Goal: Task Accomplishment & Management: Manage account settings

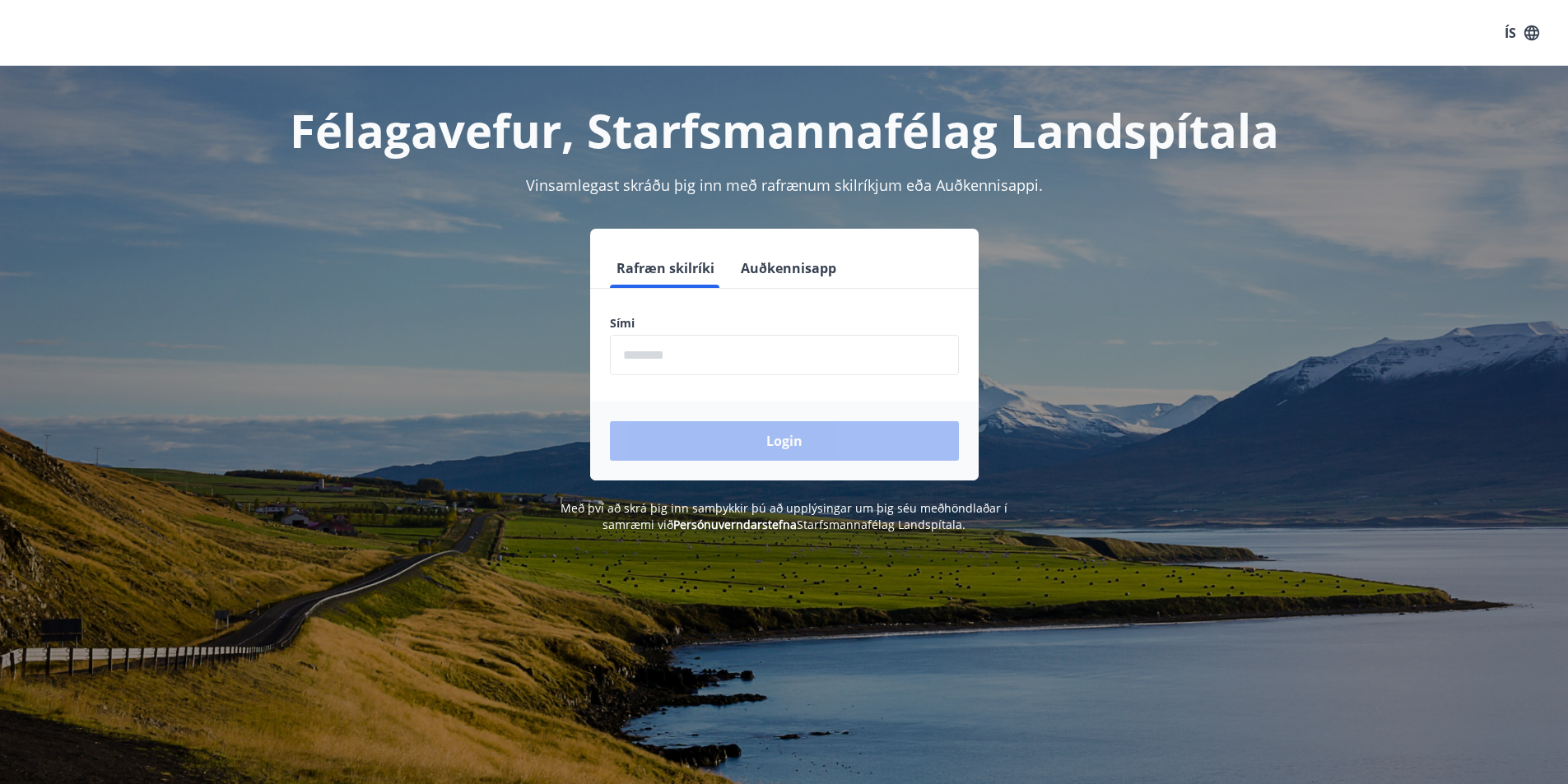
click at [706, 356] on input "phone" at bounding box center [784, 355] width 349 height 41
type input "********"
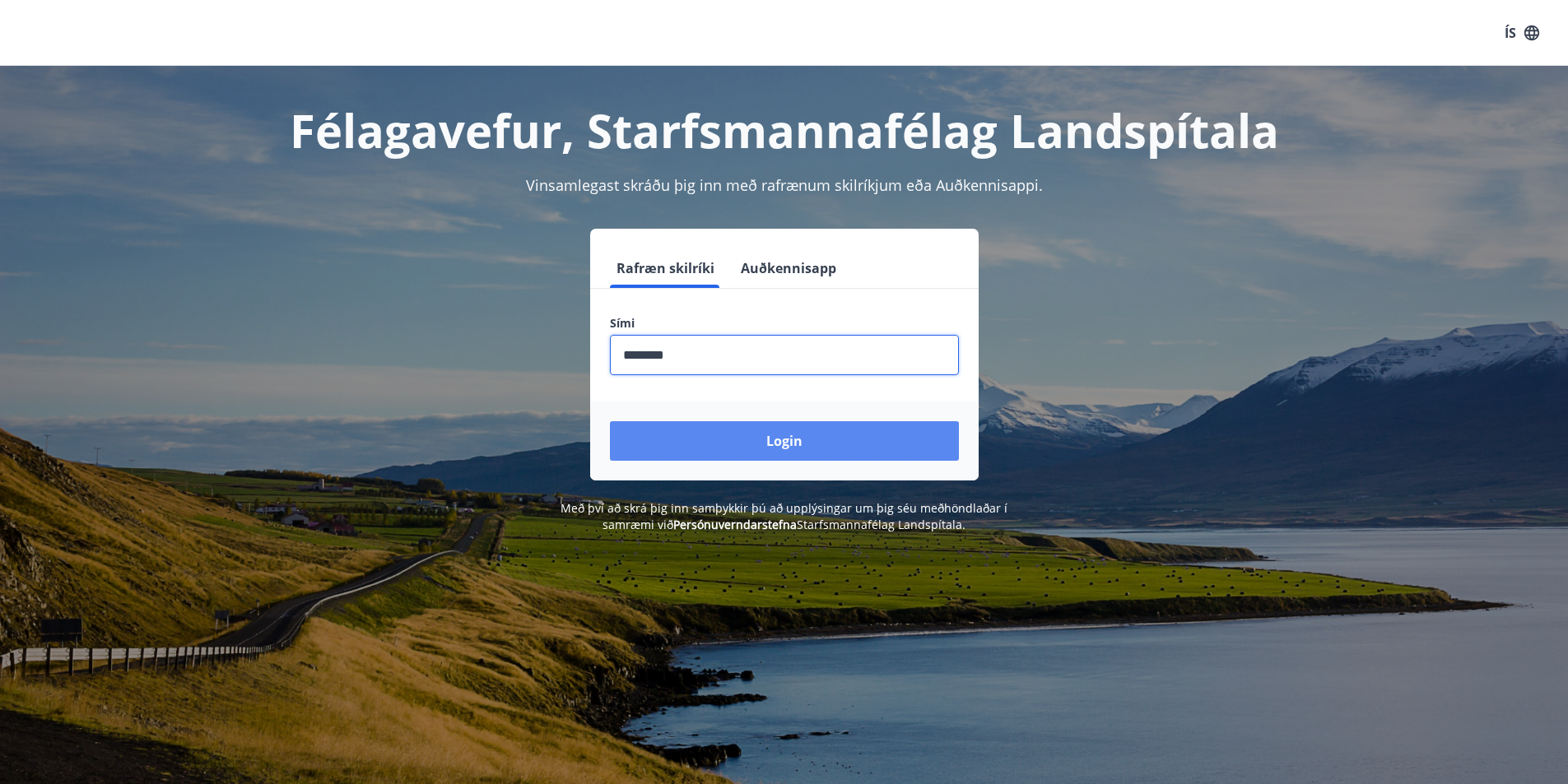
click at [738, 446] on button "Login" at bounding box center [784, 441] width 349 height 40
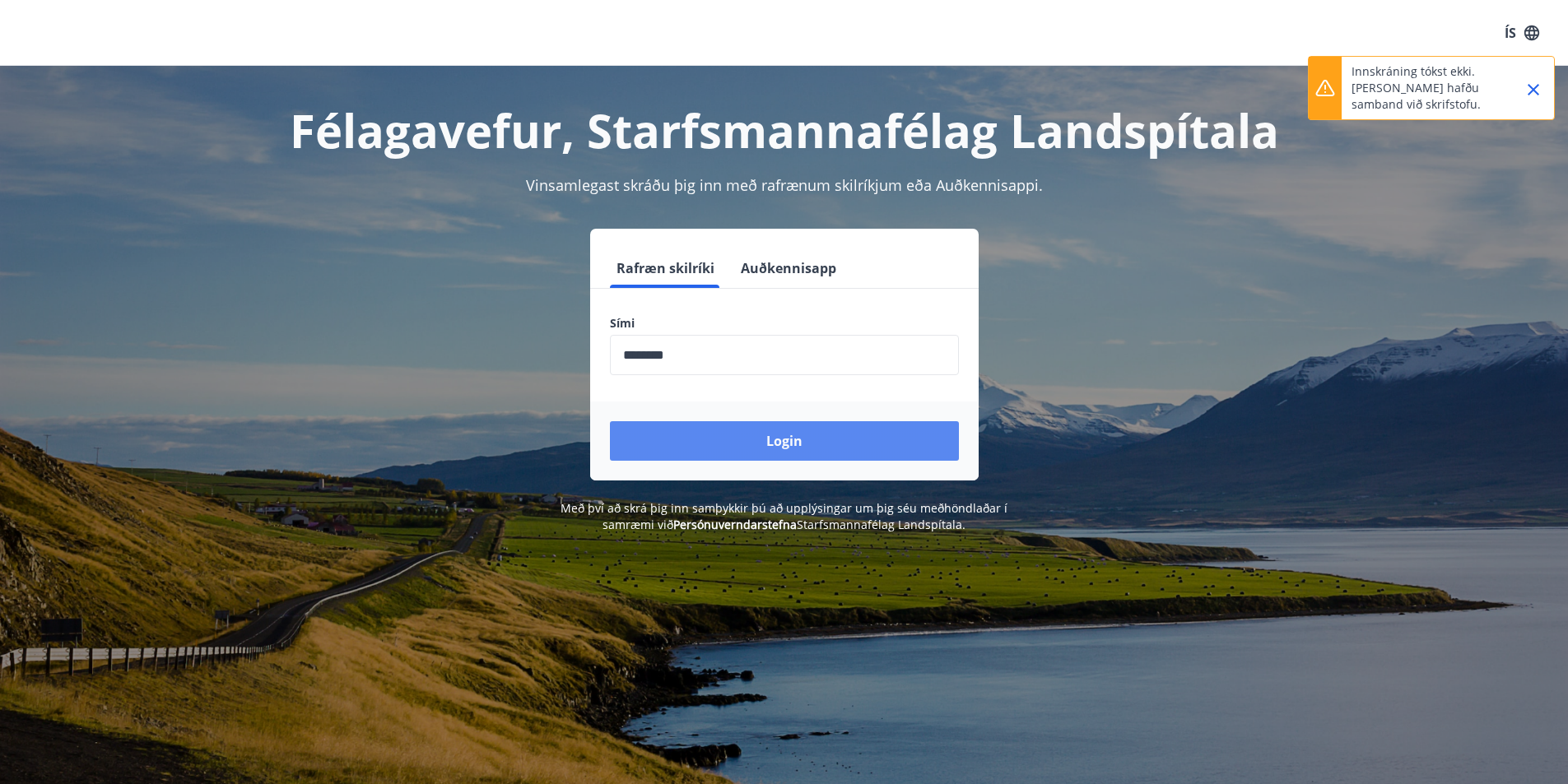
click at [782, 436] on button "Login" at bounding box center [784, 441] width 349 height 40
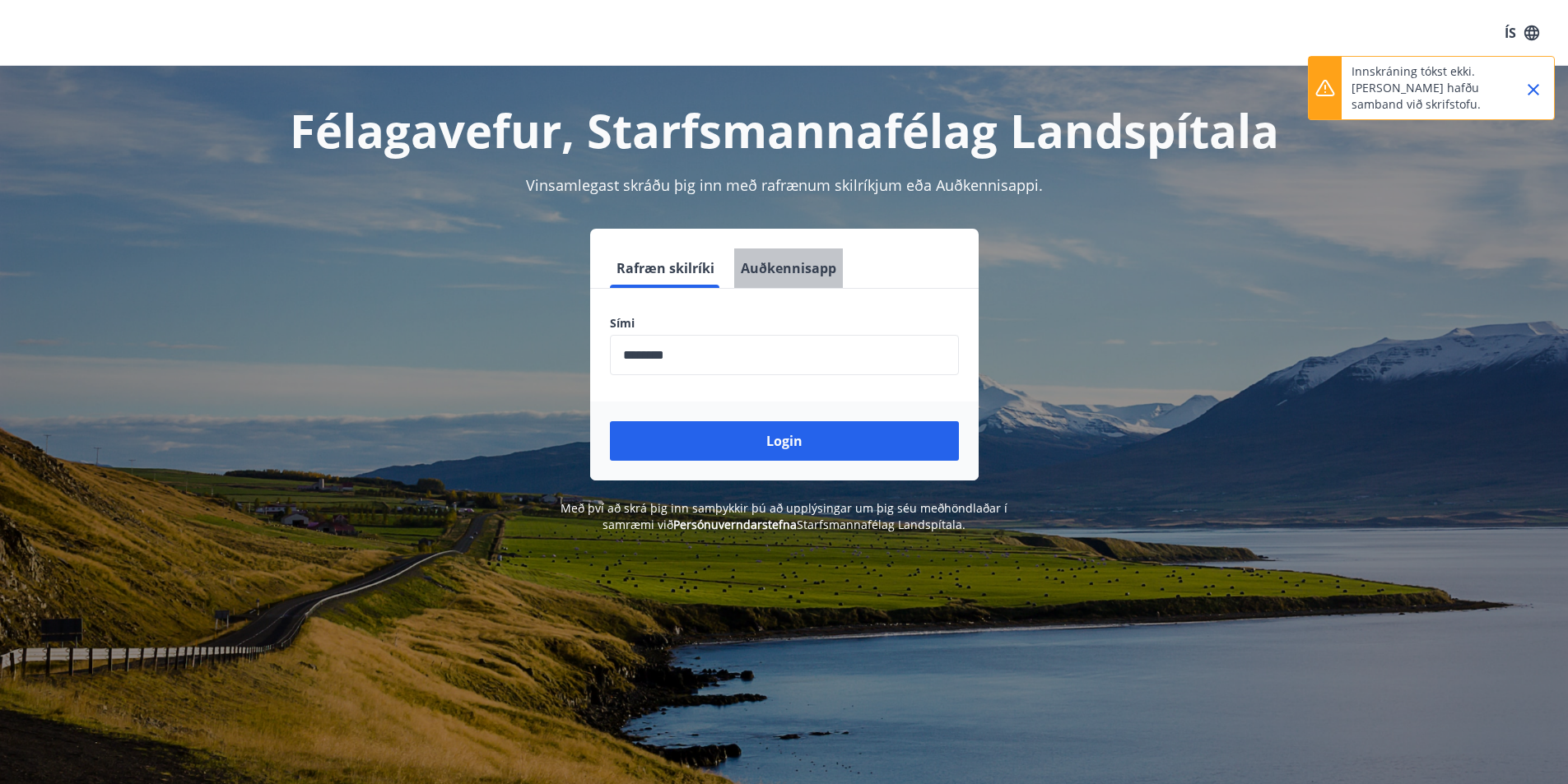
click at [809, 271] on button "Auðkennisapp" at bounding box center [788, 268] width 108 height 40
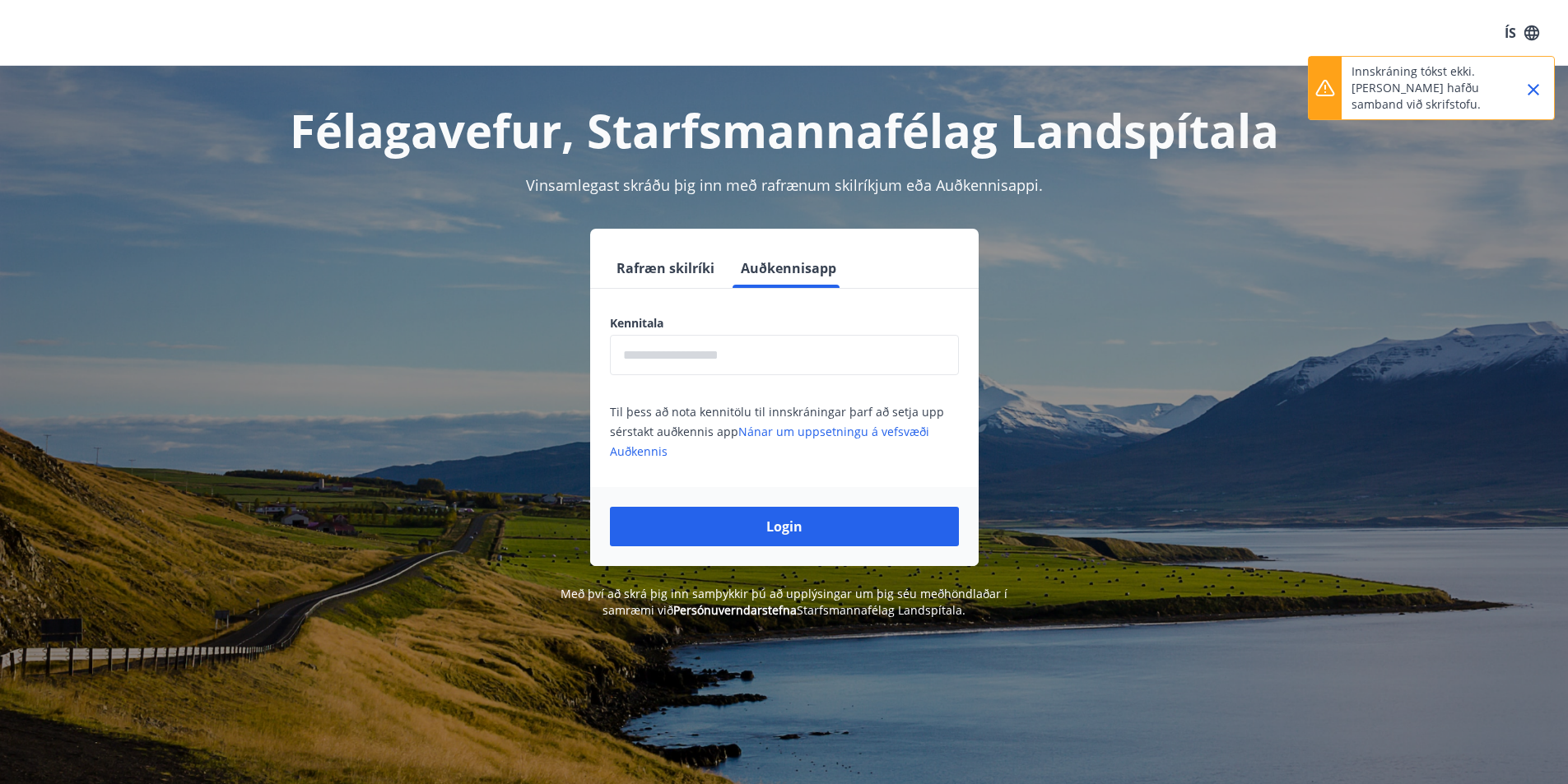
click at [700, 355] on input "text" at bounding box center [784, 355] width 349 height 41
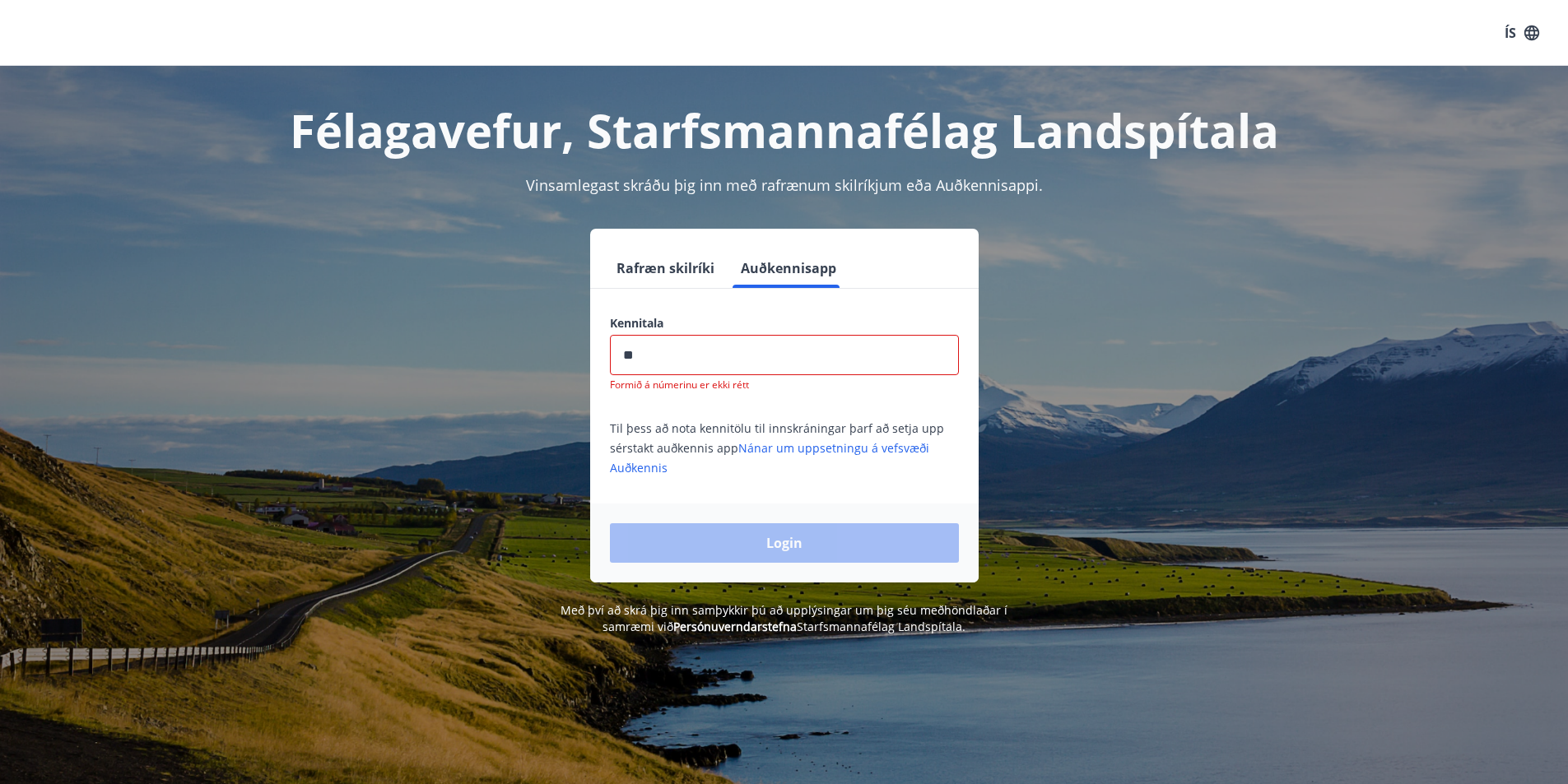
type input "*"
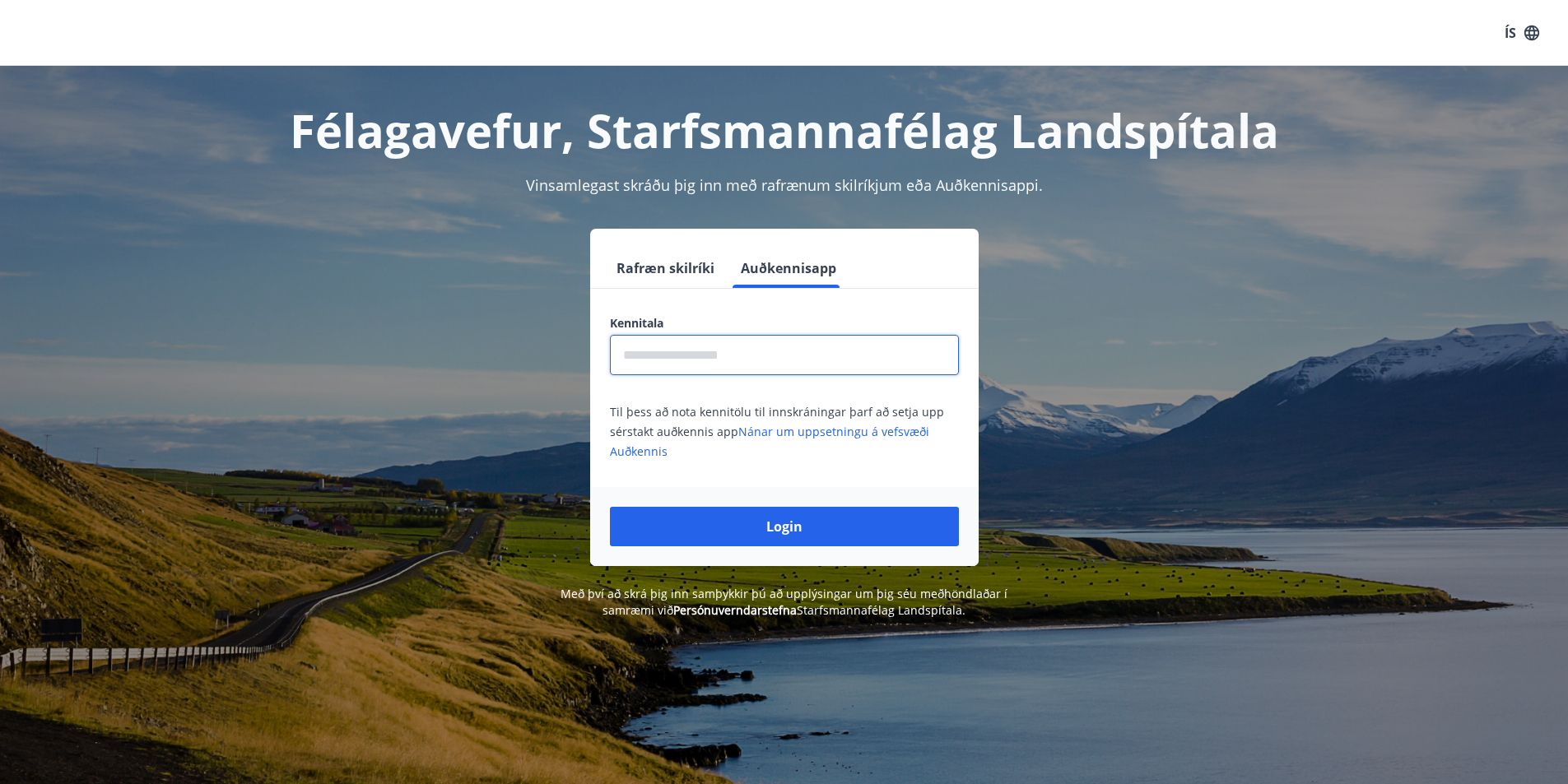
click at [643, 265] on button "Rafræn skilríki" at bounding box center [665, 268] width 111 height 40
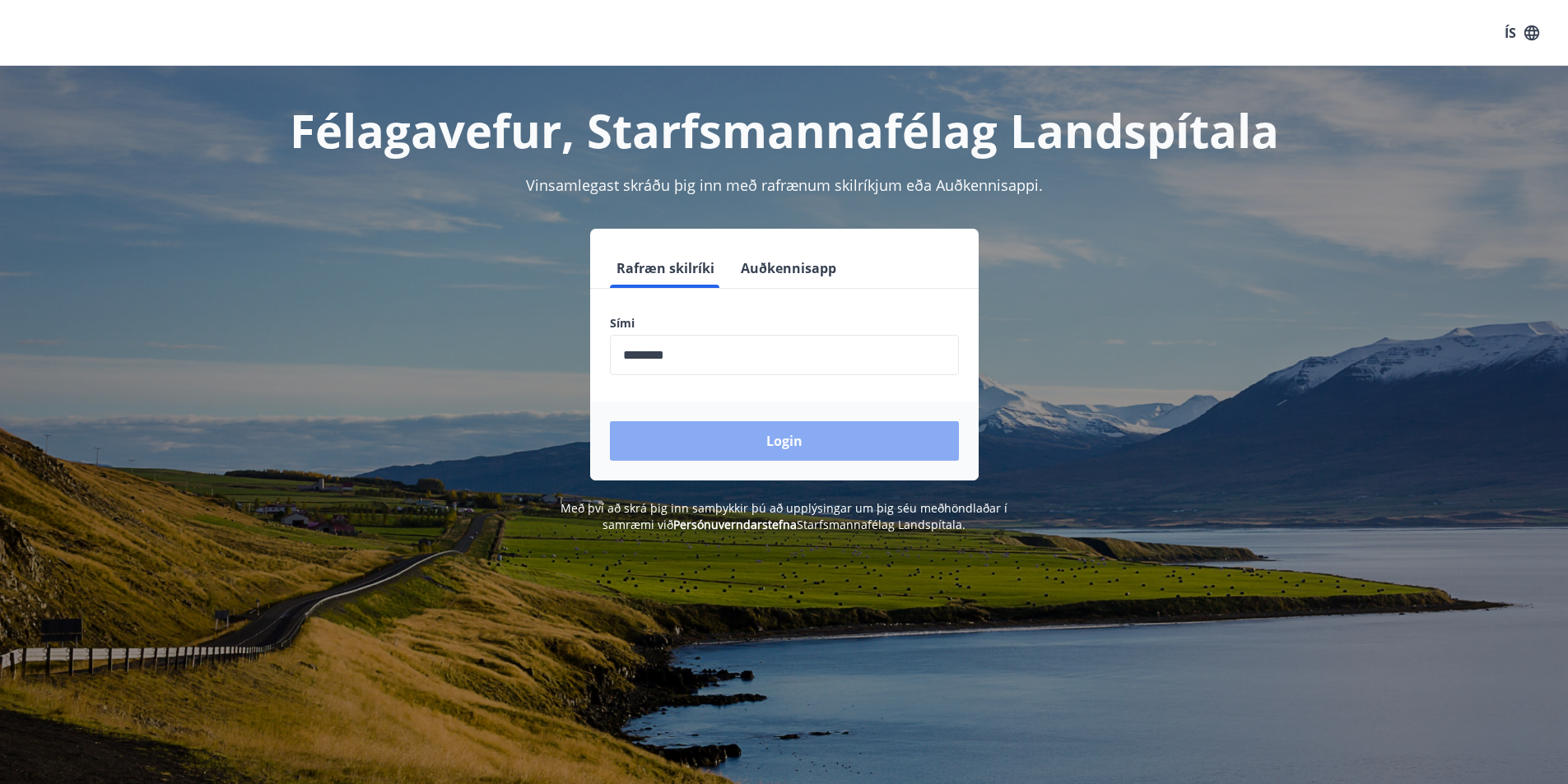
click at [730, 445] on button "Login" at bounding box center [784, 441] width 349 height 40
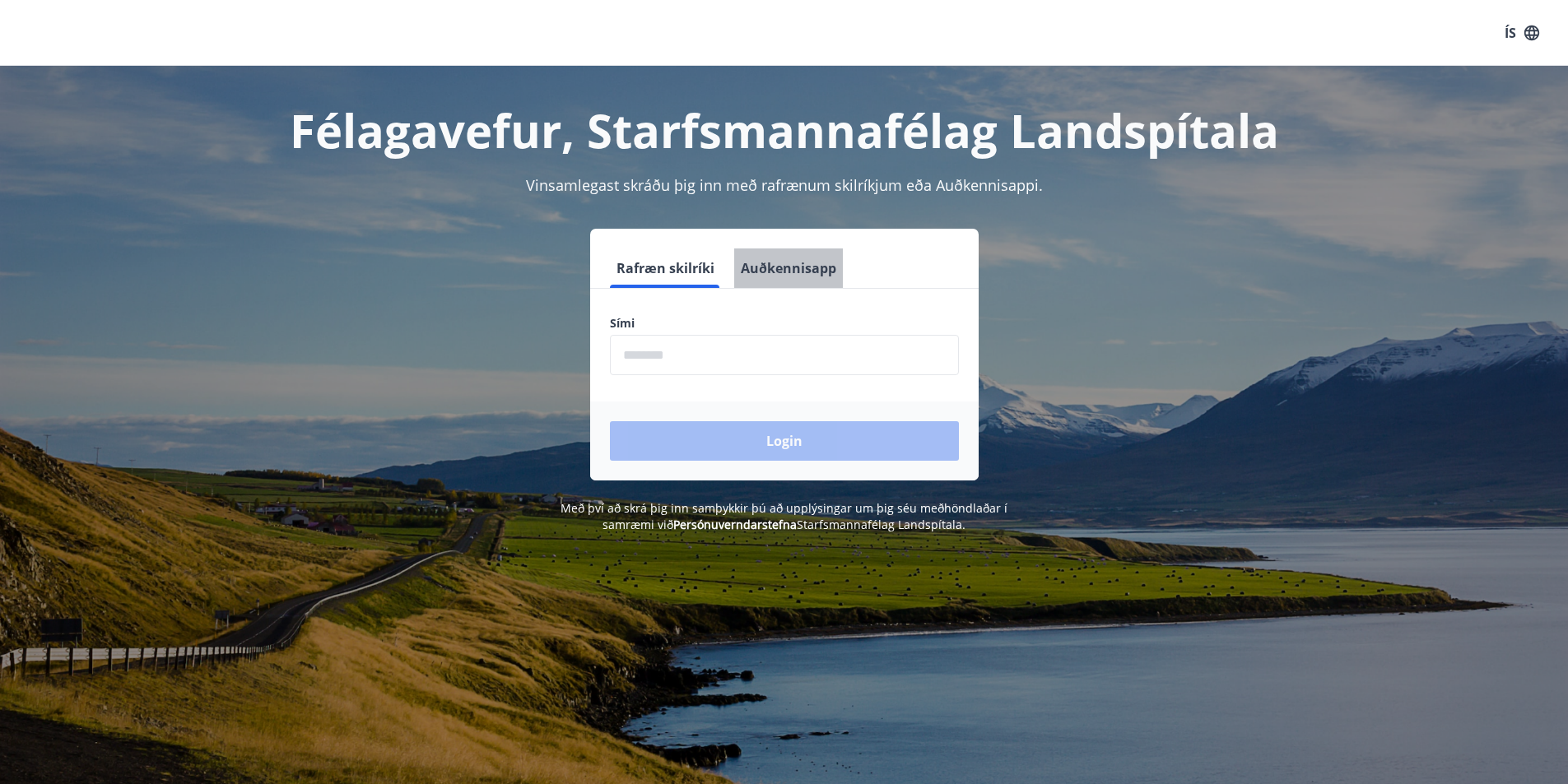
click at [811, 269] on button "Auðkennisapp" at bounding box center [788, 268] width 108 height 40
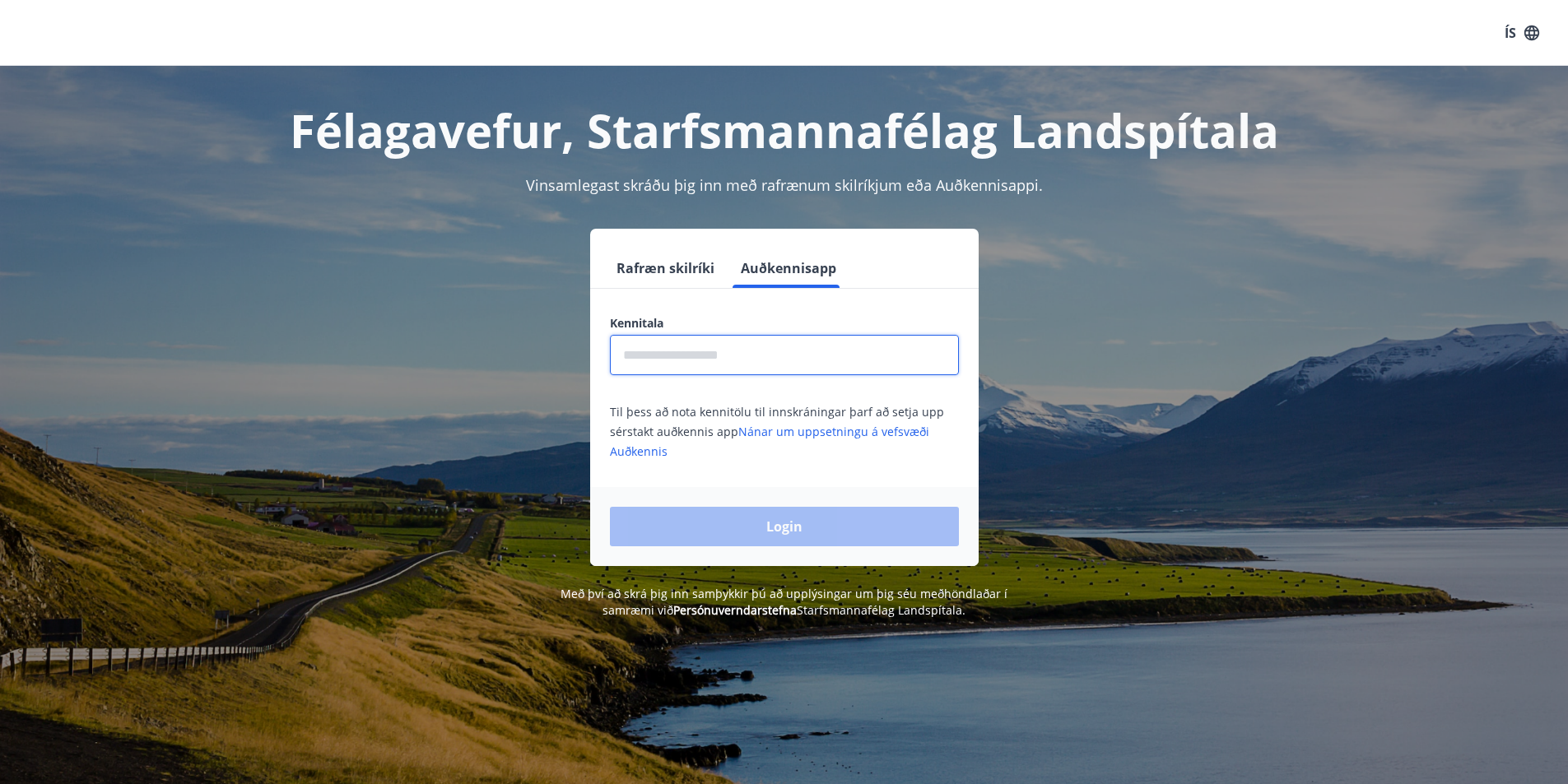
click at [767, 349] on input "text" at bounding box center [784, 355] width 349 height 41
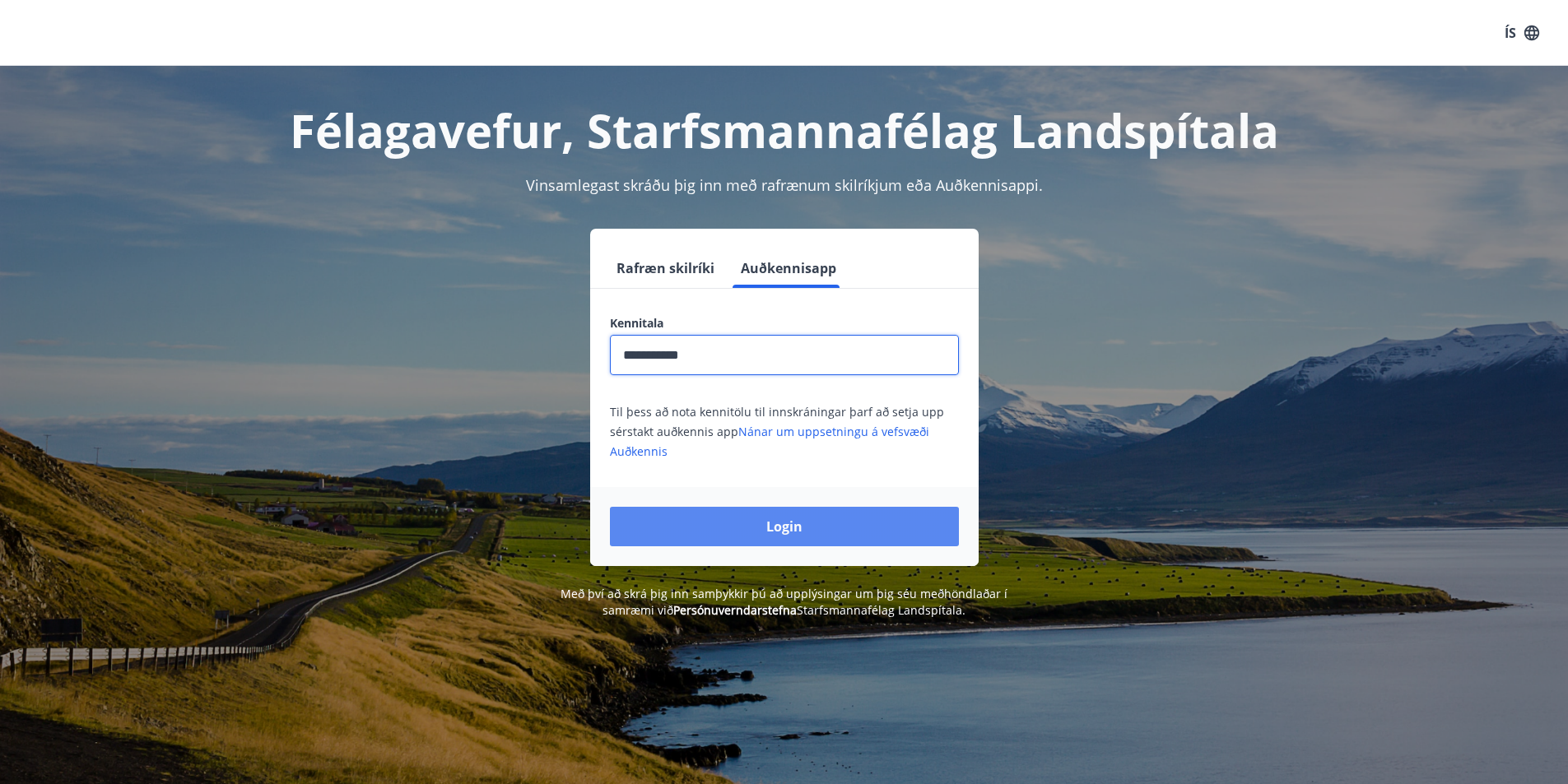
type input "**********"
click at [766, 534] on button "Login" at bounding box center [784, 526] width 349 height 40
